Goal: Information Seeking & Learning: Compare options

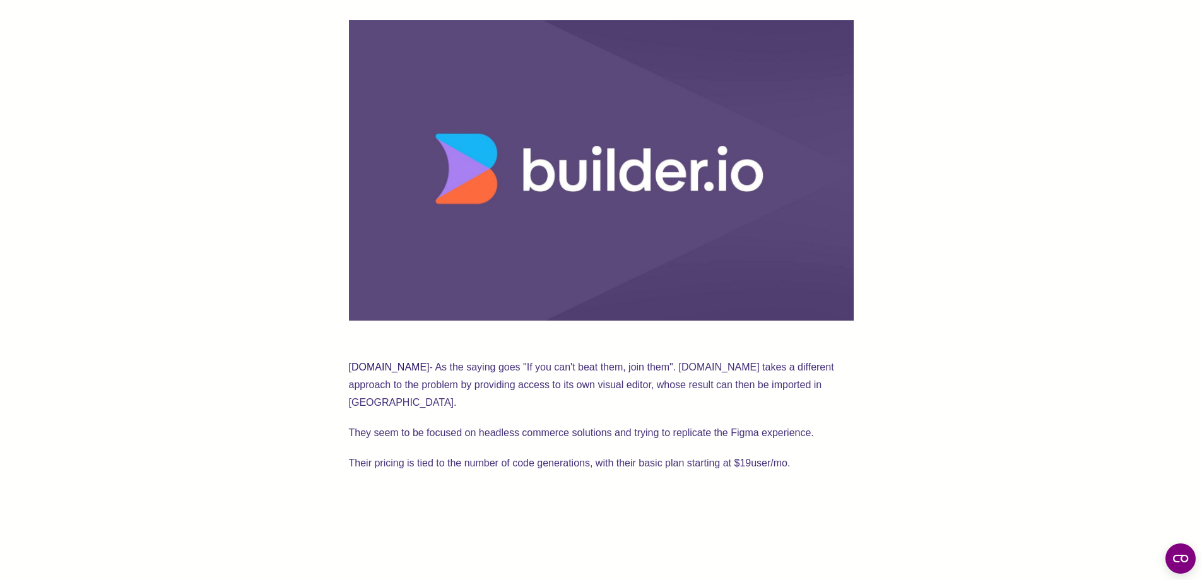
scroll to position [505, 0]
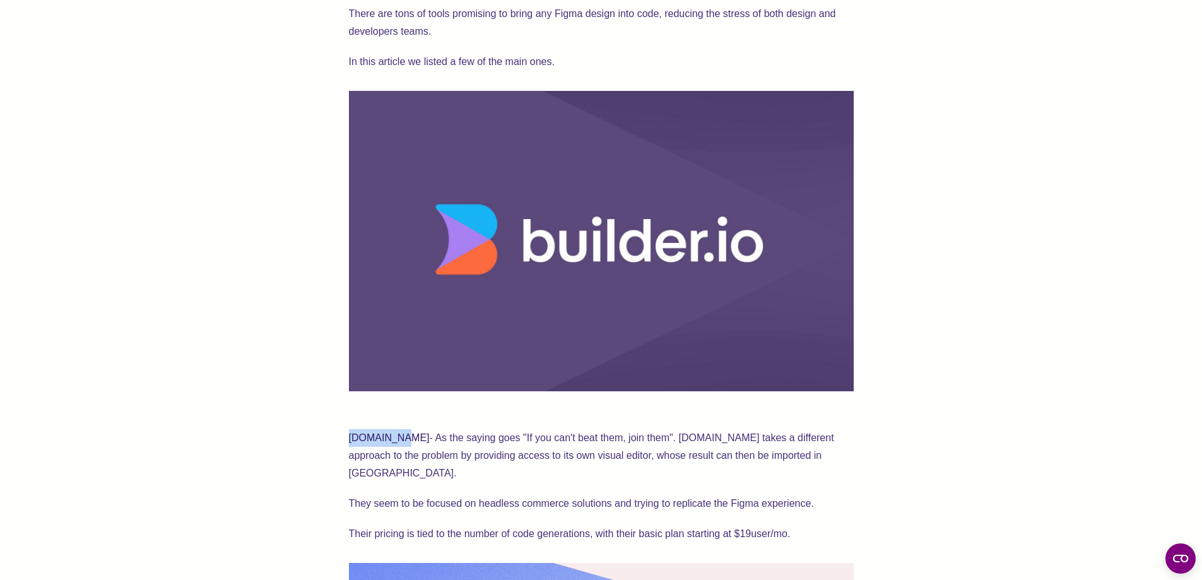
drag, startPoint x: 337, startPoint y: 435, endPoint x: 388, endPoint y: 439, distance: 51.2
copy link "[DOMAIN_NAME]"
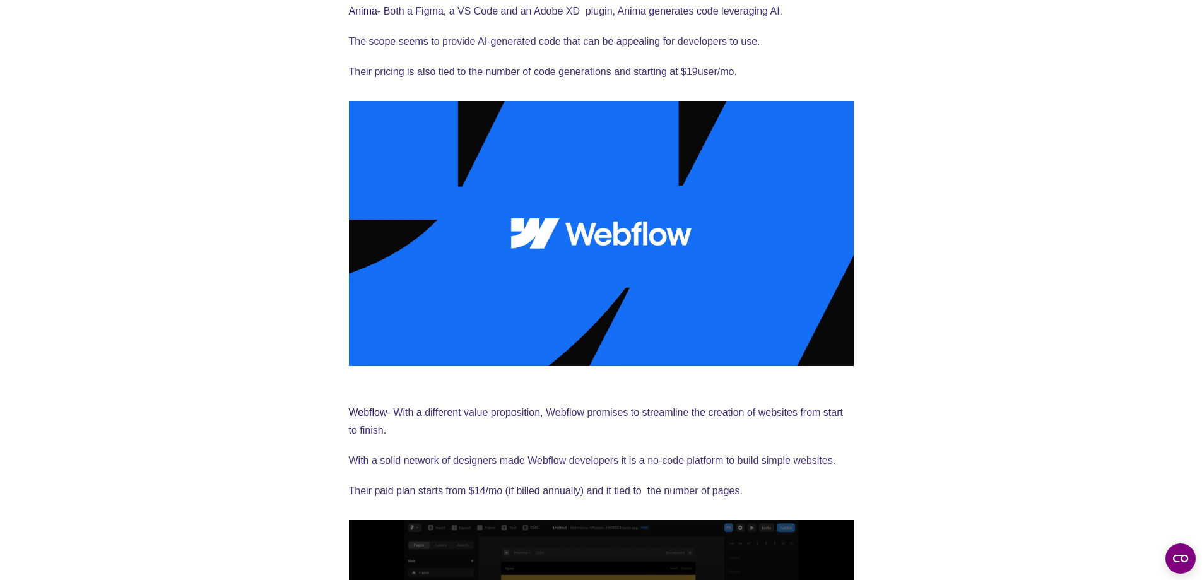
scroll to position [1451, 0]
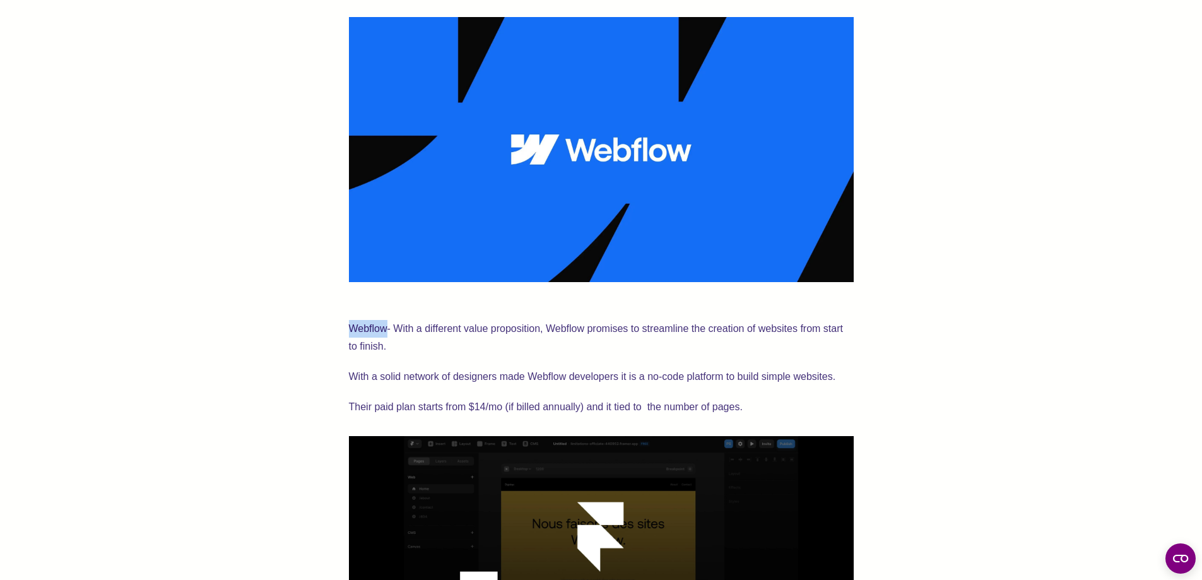
drag, startPoint x: 345, startPoint y: 307, endPoint x: 387, endPoint y: 308, distance: 42.3
click at [387, 308] on div "There are tons of tools promising to bring any Figma design into code, reducing…" at bounding box center [600, 476] width 1101 height 2910
copy link "Webflow"
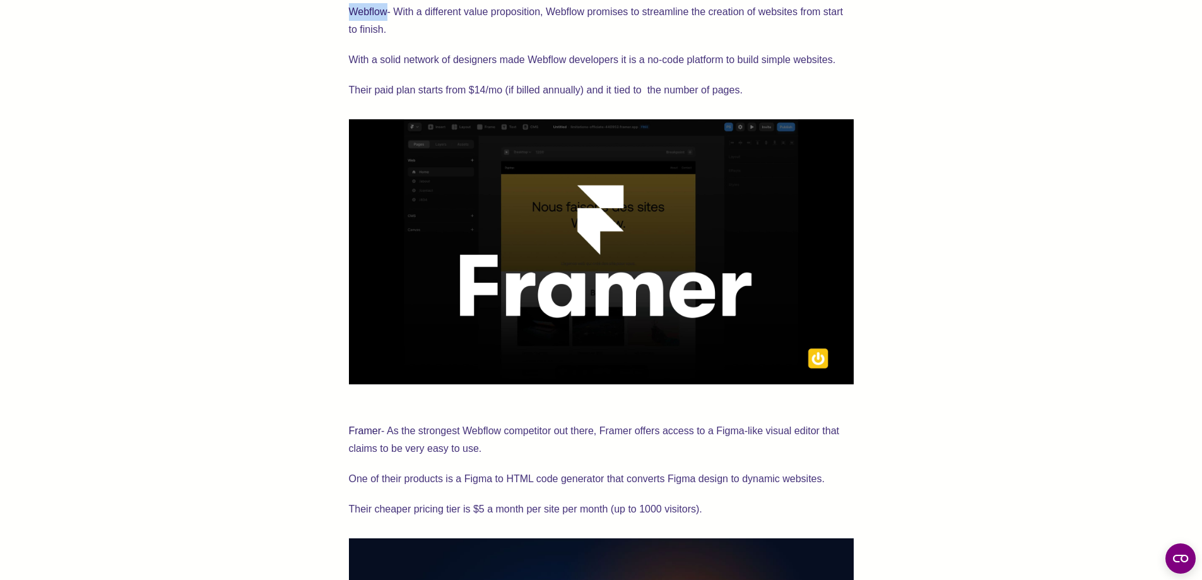
scroll to position [1766, 0]
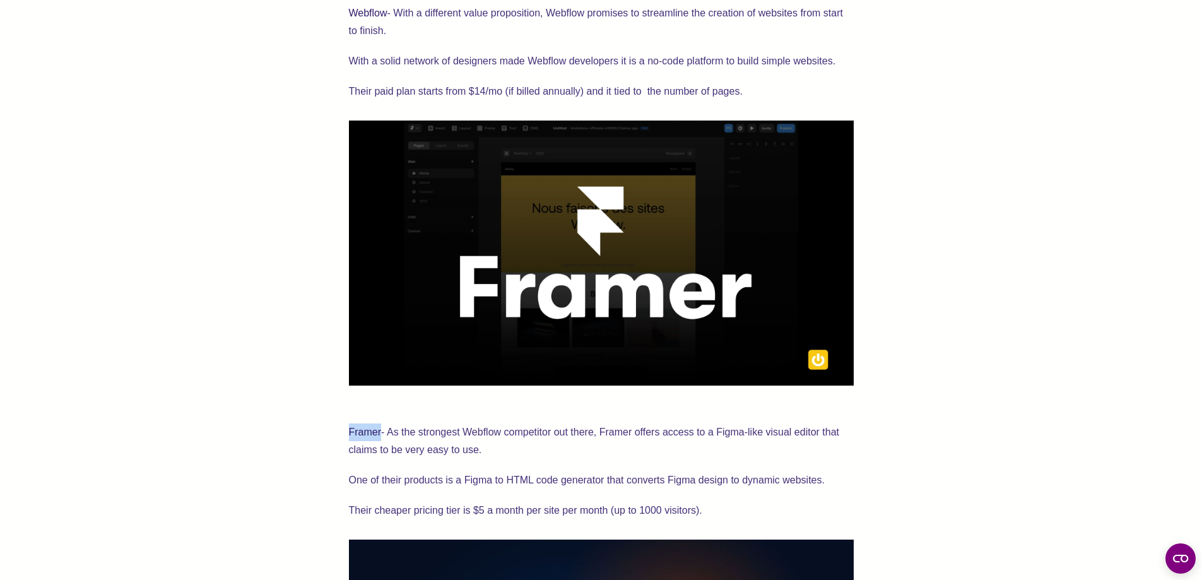
drag, startPoint x: 351, startPoint y: 406, endPoint x: 380, endPoint y: 410, distance: 29.3
click at [380, 410] on p "Framer - As the strongest Webflow competitor out there, Framer offers access to…" at bounding box center [601, 432] width 505 height 53
copy link "Framer"
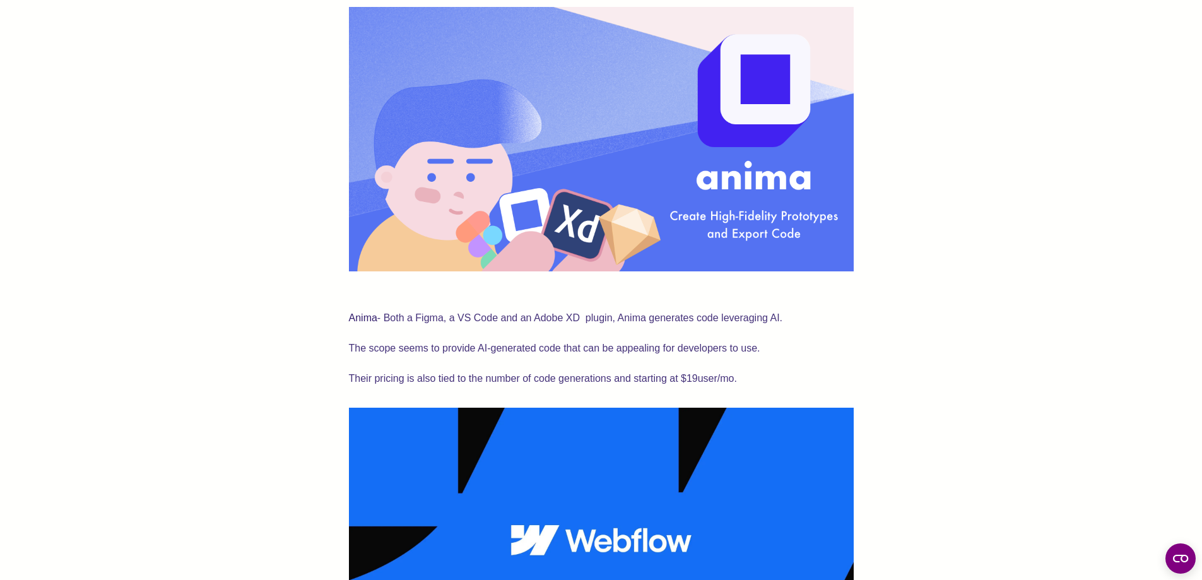
scroll to position [1072, 0]
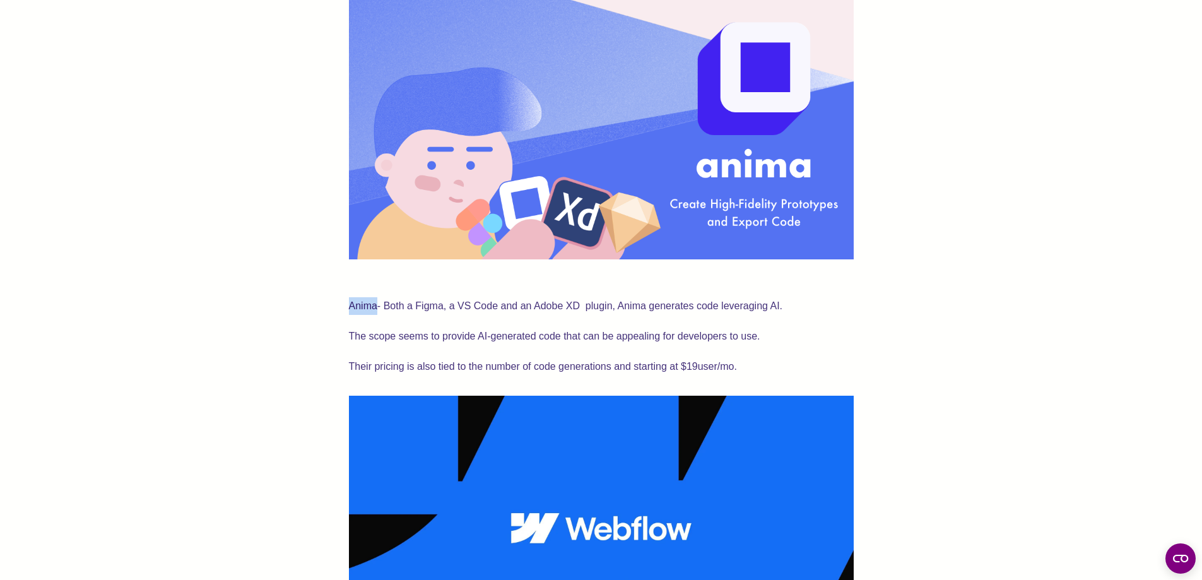
drag, startPoint x: 346, startPoint y: 286, endPoint x: 375, endPoint y: 284, distance: 29.7
copy link "Anima"
